Goal: Task Accomplishment & Management: Use online tool/utility

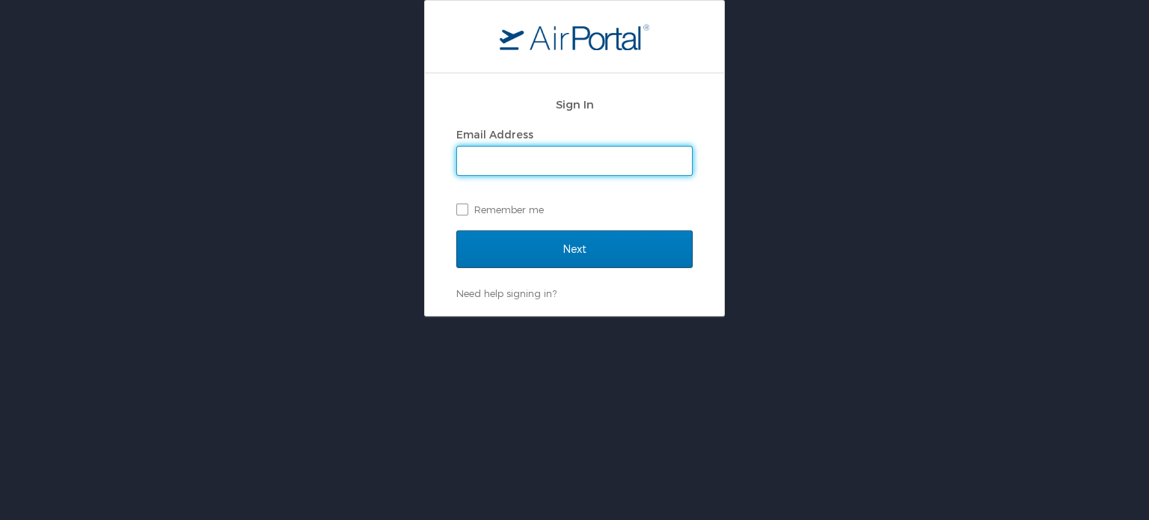
click at [500, 157] on input "Email Address" at bounding box center [574, 161] width 235 height 28
type input "gaurav.bhalla@cbtravel.com"
click at [456, 230] on input "Next" at bounding box center [574, 248] width 236 height 37
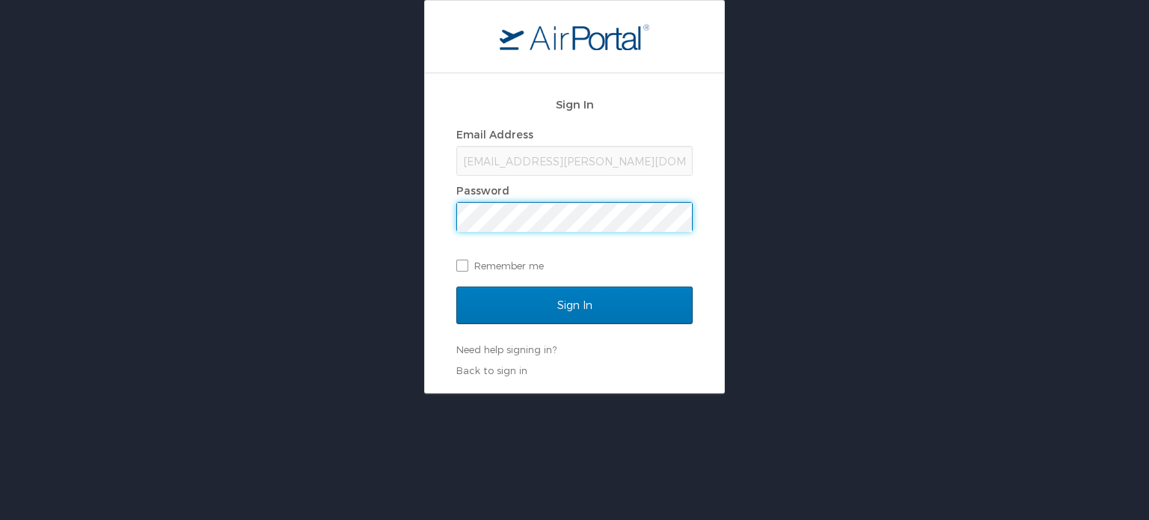
click at [456, 286] on input "Sign In" at bounding box center [574, 304] width 236 height 37
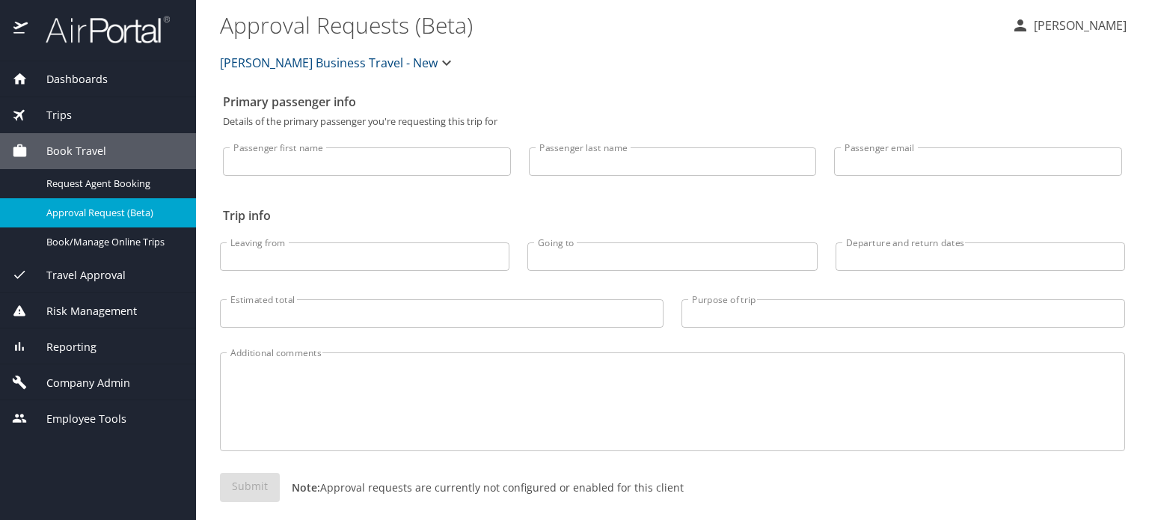
click at [60, 114] on span "Trips" at bounding box center [50, 115] width 44 height 16
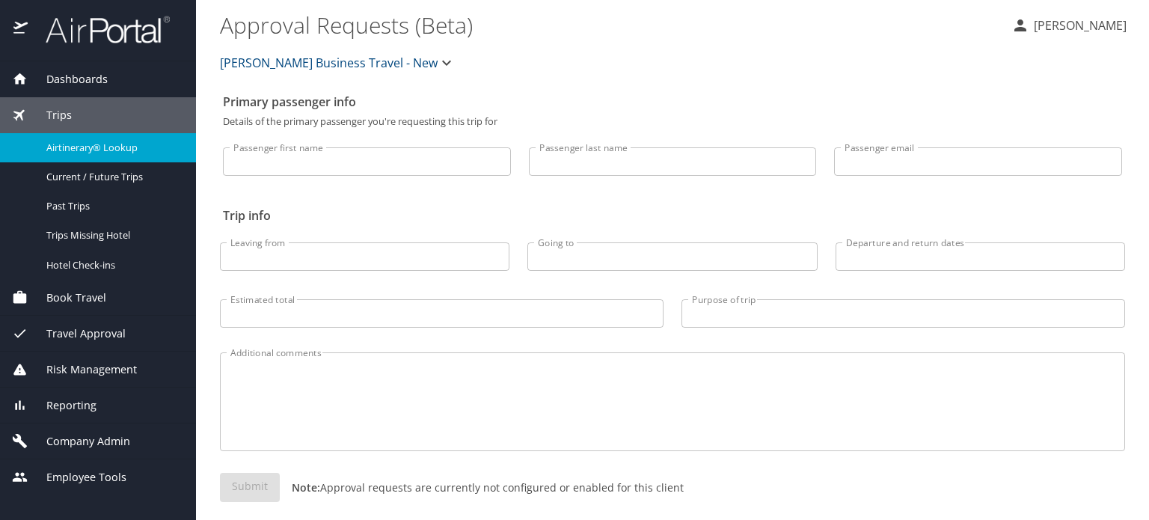
click at [81, 144] on span "Airtinerary® Lookup" at bounding box center [112, 148] width 132 height 14
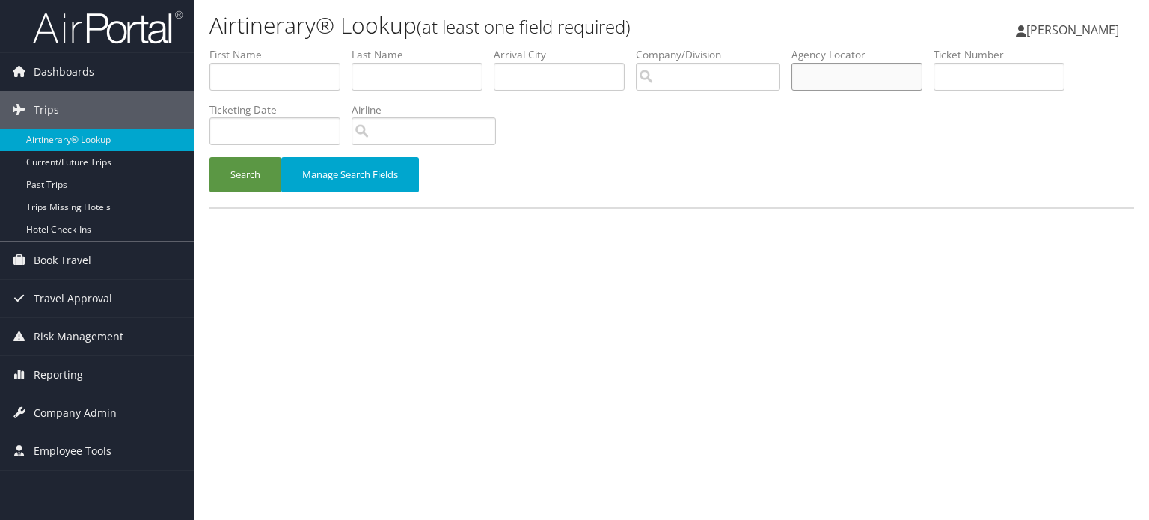
click at [877, 76] on input "text" at bounding box center [856, 77] width 131 height 28
paste input "D9YMSV"
type input "D9YMSV"
click at [233, 179] on button "Search" at bounding box center [245, 174] width 72 height 35
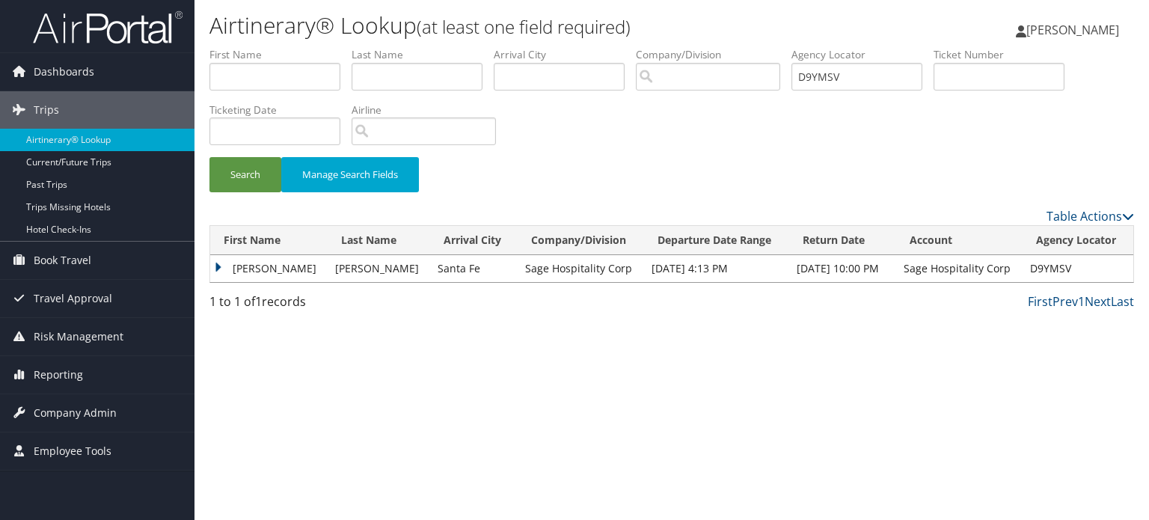
click at [217, 262] on td "[PERSON_NAME]" at bounding box center [268, 268] width 117 height 27
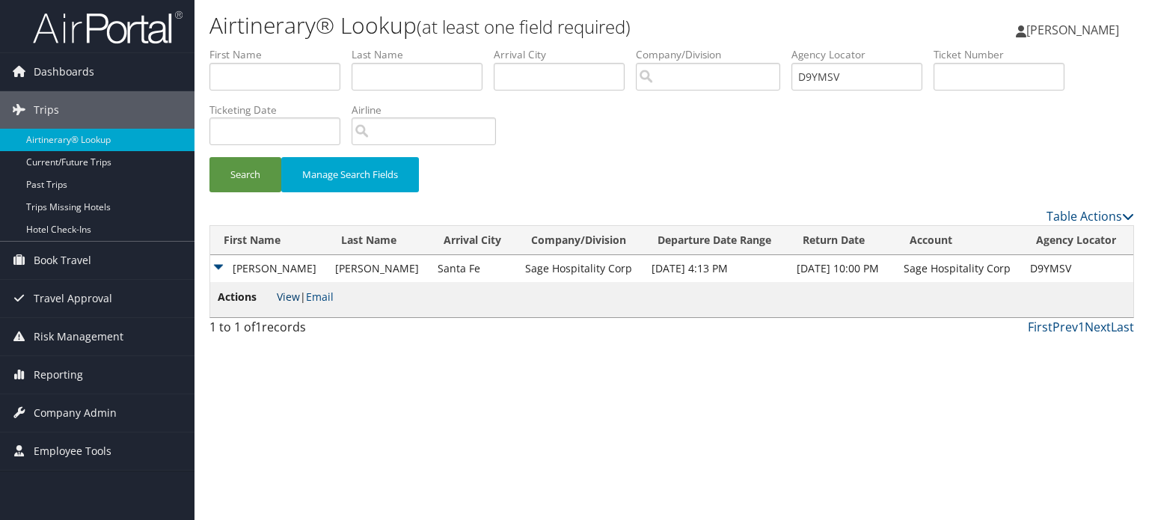
click at [290, 298] on link "View" at bounding box center [288, 296] width 23 height 14
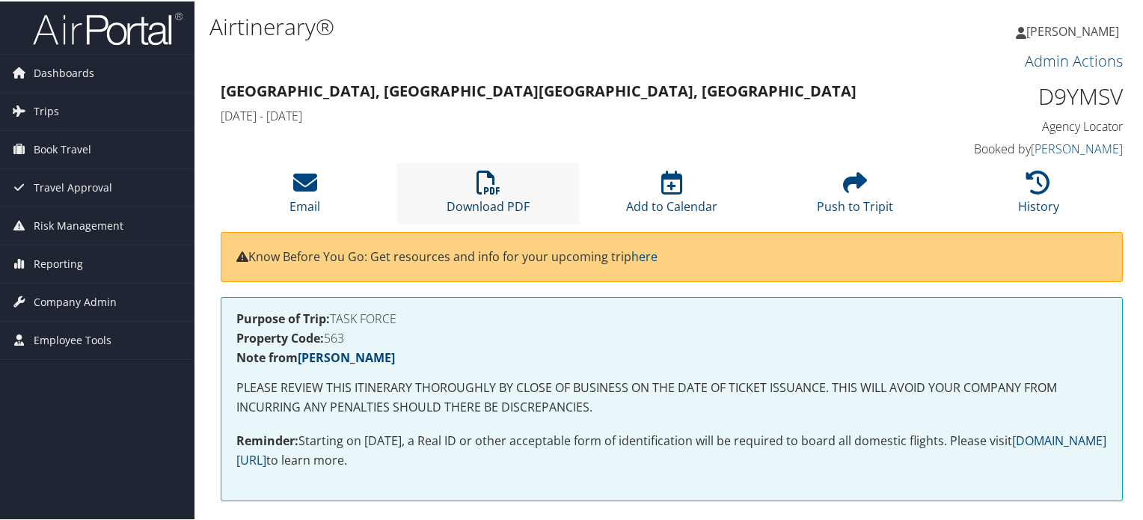
click at [488, 203] on link "Download PDF" at bounding box center [487, 195] width 83 height 36
